Goal: Feedback & Contribution: Contribute content

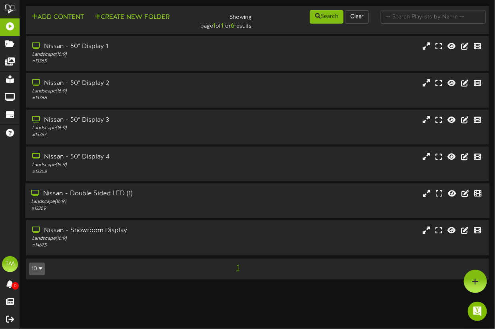
click at [75, 196] on div "Nissan - Double Sided LED (1)" at bounding box center [121, 193] width 181 height 9
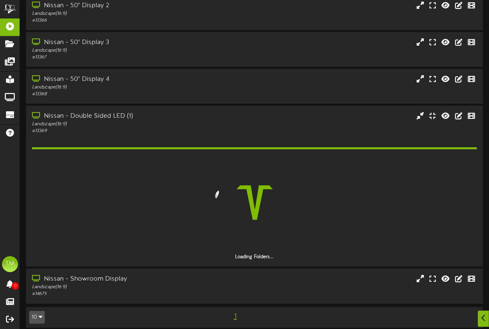
scroll to position [64, 0]
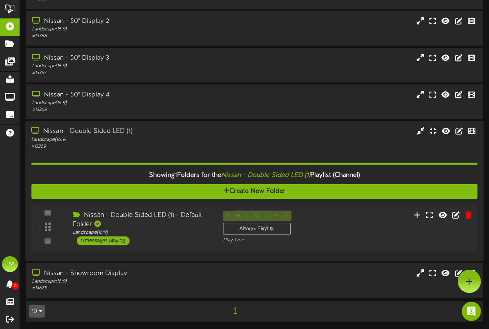
click at [111, 240] on div "17 messages playing" at bounding box center [103, 240] width 53 height 9
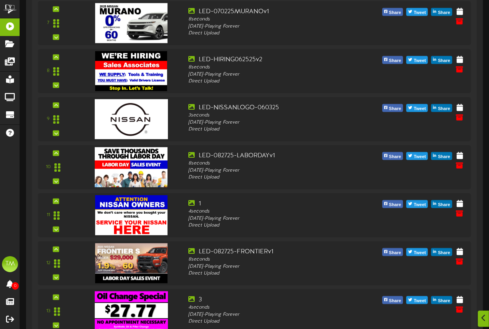
scroll to position [655, 0]
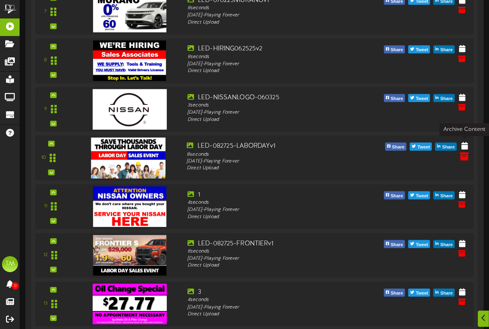
click at [463, 152] on icon at bounding box center [464, 156] width 9 height 9
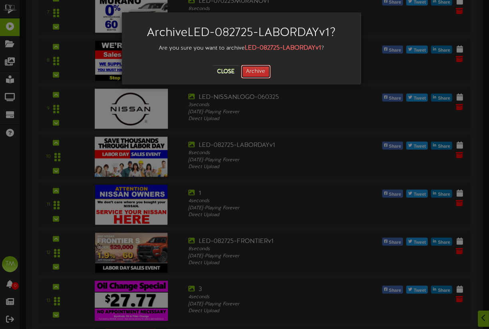
click at [254, 70] on button "Archive" at bounding box center [256, 72] width 30 height 14
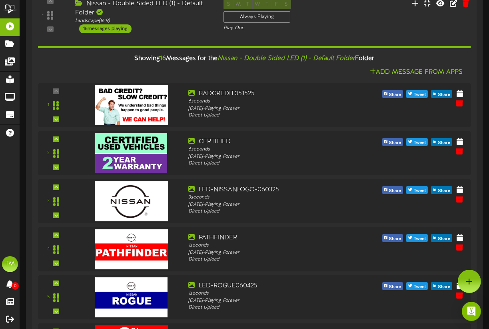
scroll to position [246, 0]
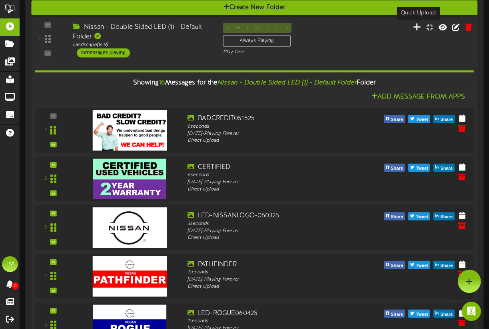
click at [418, 25] on icon at bounding box center [417, 26] width 8 height 9
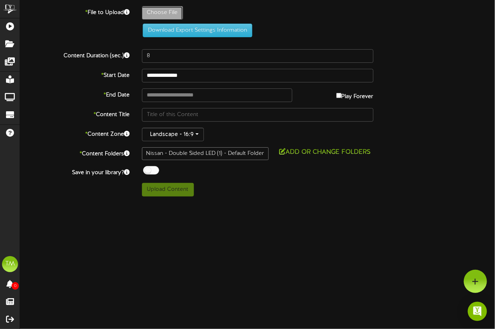
type input "**********"
type input "LED-082725-LABORDAYv3"
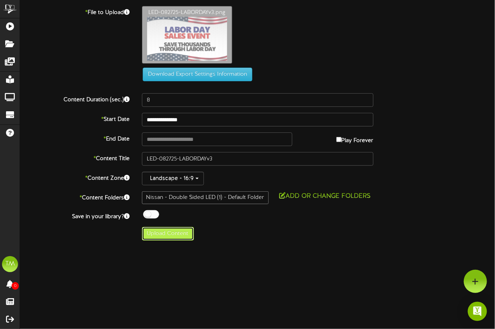
click at [172, 234] on button "Upload Content" at bounding box center [168, 234] width 52 height 14
type input "**********"
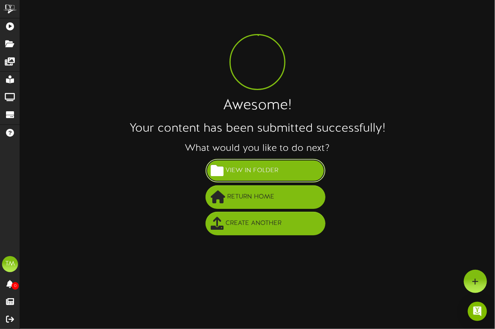
click at [266, 170] on span "View in Folder" at bounding box center [251, 170] width 57 height 13
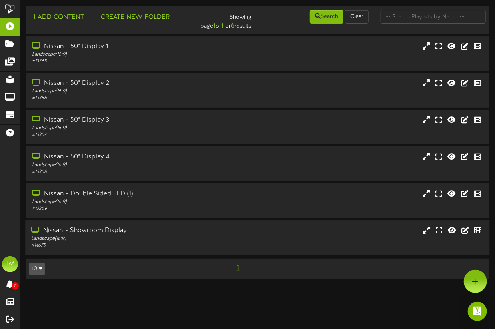
click at [78, 232] on div "Nissan - Showroom Display" at bounding box center [121, 230] width 181 height 9
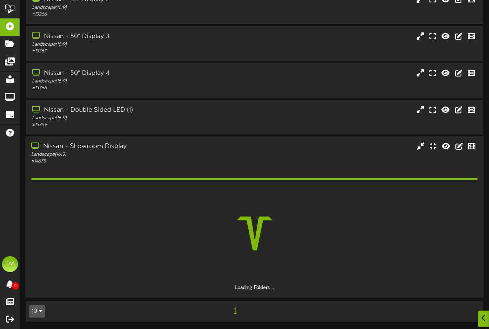
scroll to position [64, 0]
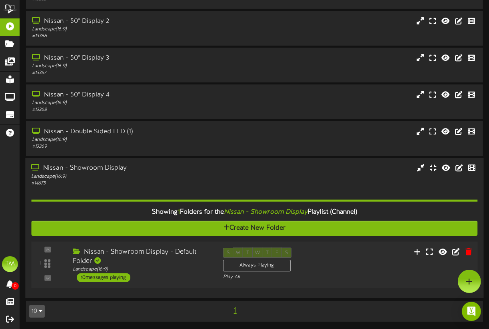
click at [107, 277] on div "10 messages playing" at bounding box center [104, 277] width 54 height 9
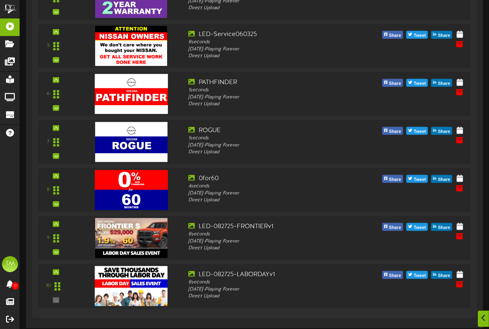
scroll to position [593, 0]
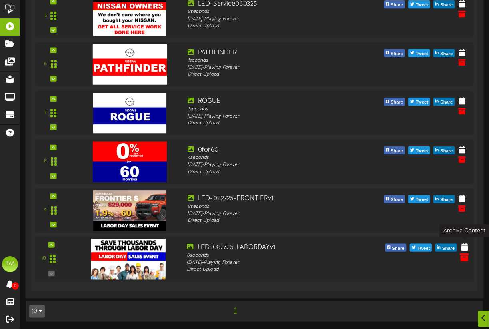
click at [465, 252] on icon at bounding box center [464, 256] width 9 height 9
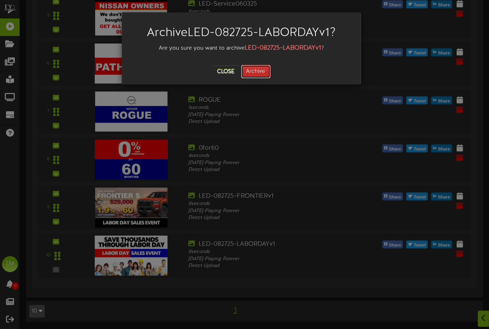
click at [260, 71] on button "Archive" at bounding box center [256, 72] width 30 height 14
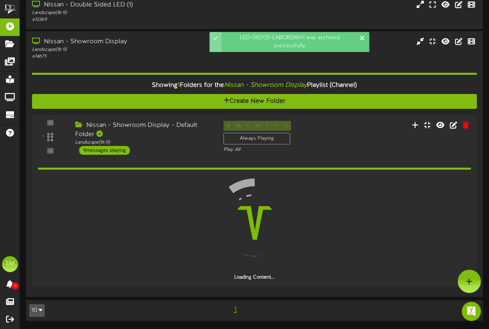
scroll to position [189, 0]
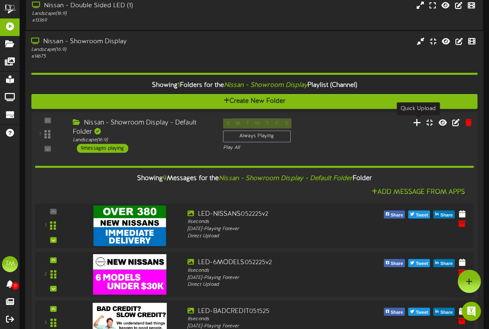
click at [418, 122] on icon at bounding box center [417, 122] width 8 height 9
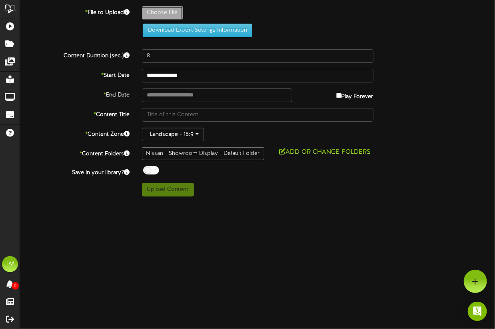
type input "**********"
type input "LED-082725-LABORDAYv3"
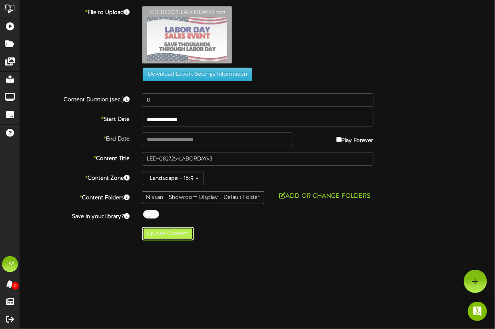
click at [166, 235] on button "Upload Content" at bounding box center [168, 234] width 52 height 14
type input "**********"
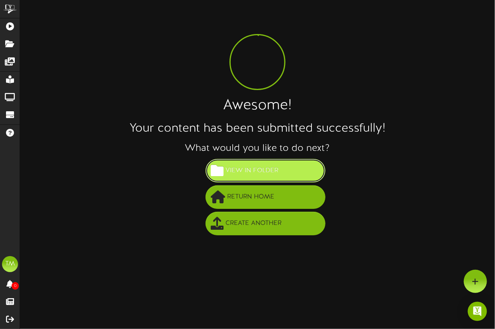
click at [260, 169] on span "View in Folder" at bounding box center [251, 170] width 57 height 13
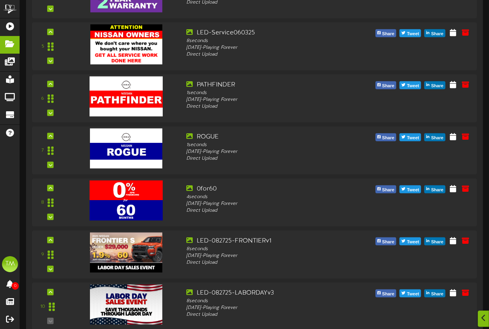
scroll to position [332, 0]
